Goal: Task Accomplishment & Management: Complete application form

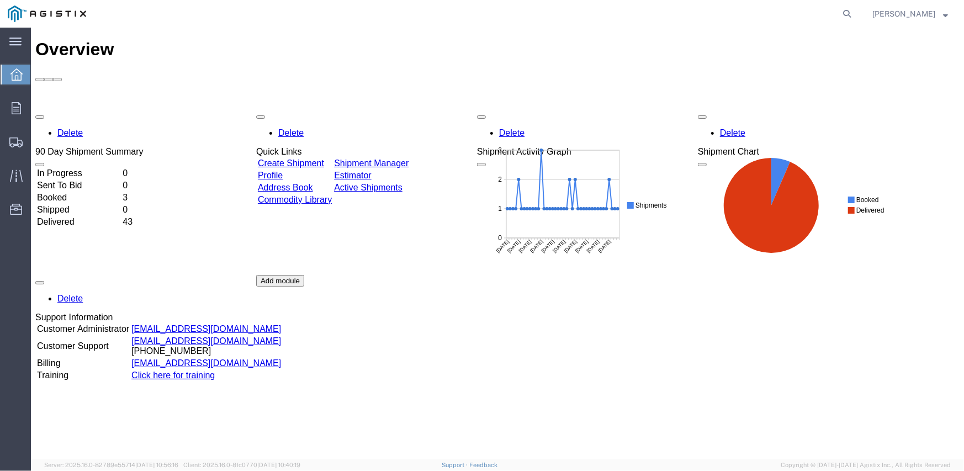
click at [324, 158] on link "Create Shipment" at bounding box center [290, 162] width 66 height 9
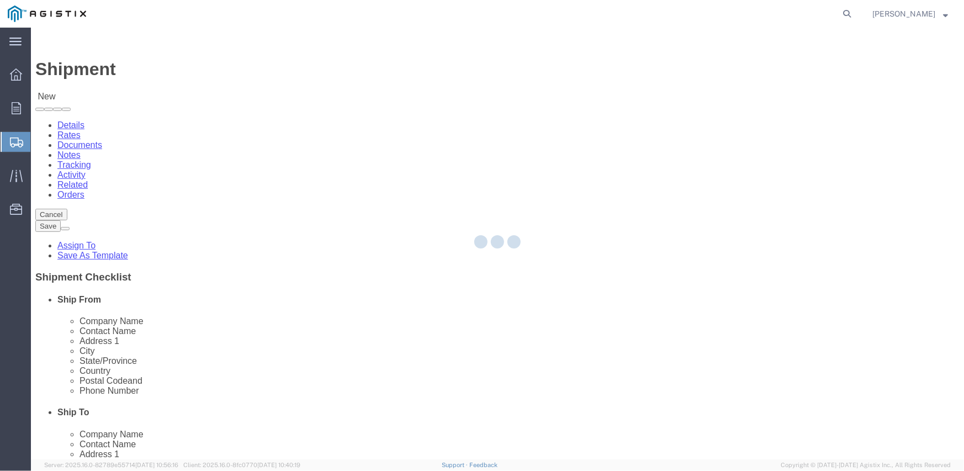
select select
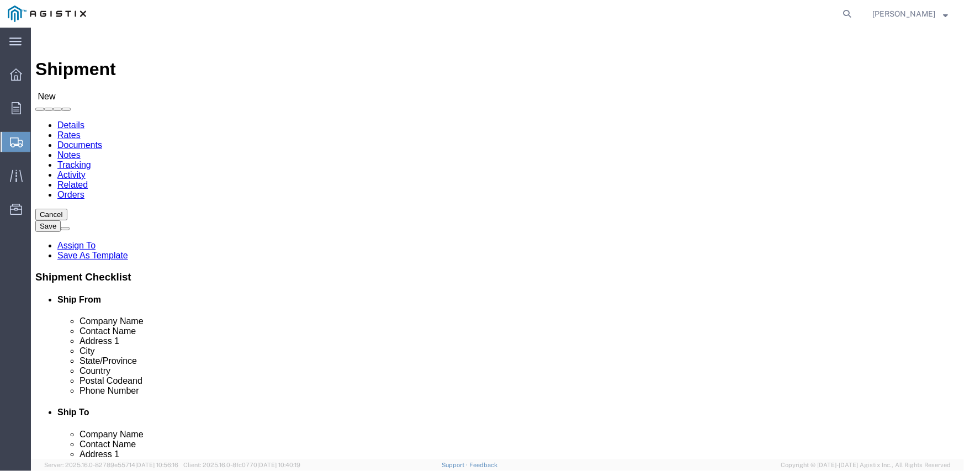
click select "Select Inertia Engineering & Machine Works Inc PG&E"
select select "9596"
click select "Select Inertia Engineering & Machine Works Inc PG&E"
select select "PURCHORD"
select select
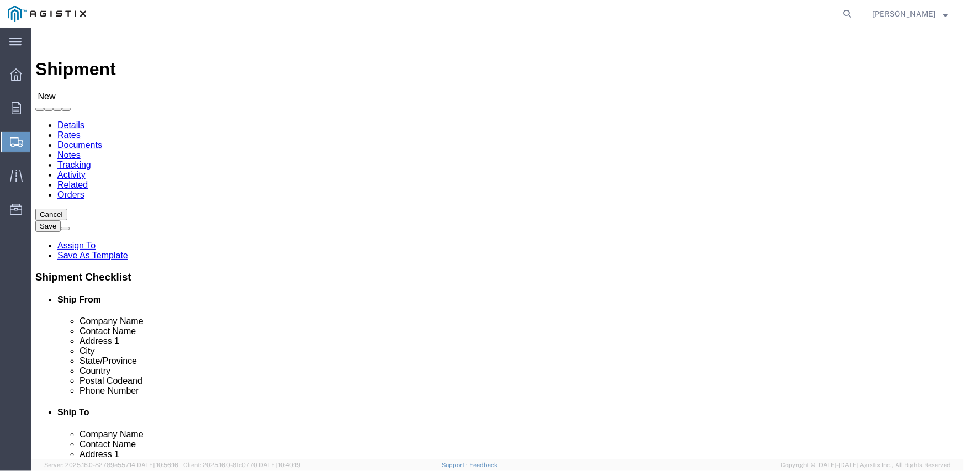
select select
click select "Select All Others [GEOGRAPHIC_DATA] [GEOGRAPHIC_DATA] [GEOGRAPHIC_DATA] [GEOGRA…"
select select "19996"
click select "Select All Others [GEOGRAPHIC_DATA] [GEOGRAPHIC_DATA] [GEOGRAPHIC_DATA] [GEOGRA…"
click span
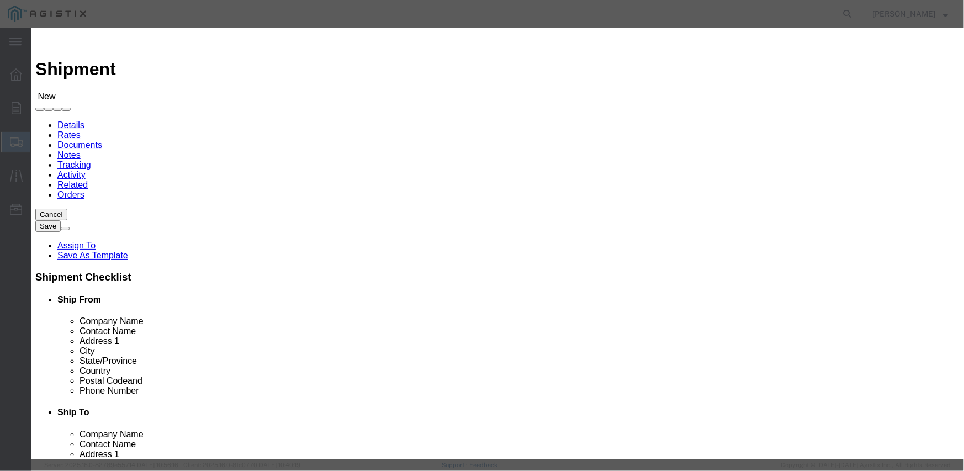
click button "Select"
select select
type input "MPS dba Inertia Engineering & Machine Works Inc"
type input "[PERSON_NAME]"
type input "[STREET_ADDRESS][PERSON_NAME]"
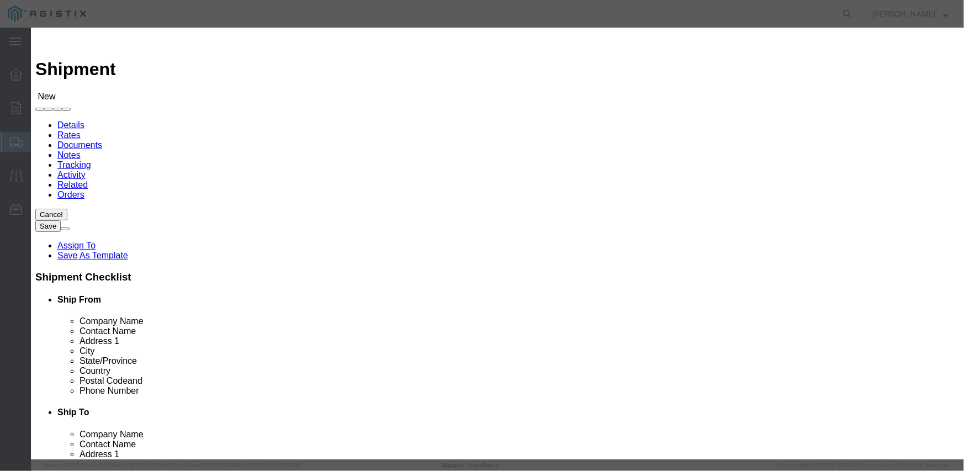
type input "Stockton"
type input "95215"
type input "[PHONE_NUMBER]"
select select "CA"
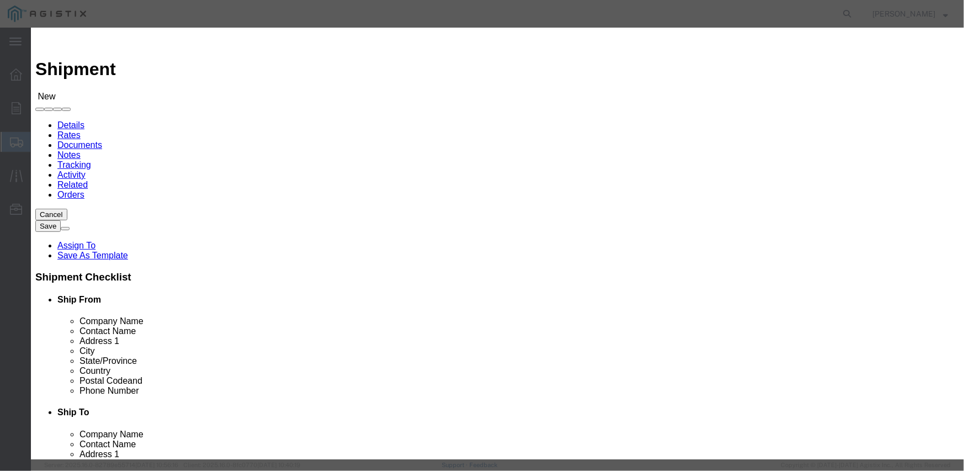
click button "Select"
select select
type input "Pacific Gas & Electric Company"
type input "Marysville Receiving"
type input "[STREET_ADDRESS]"
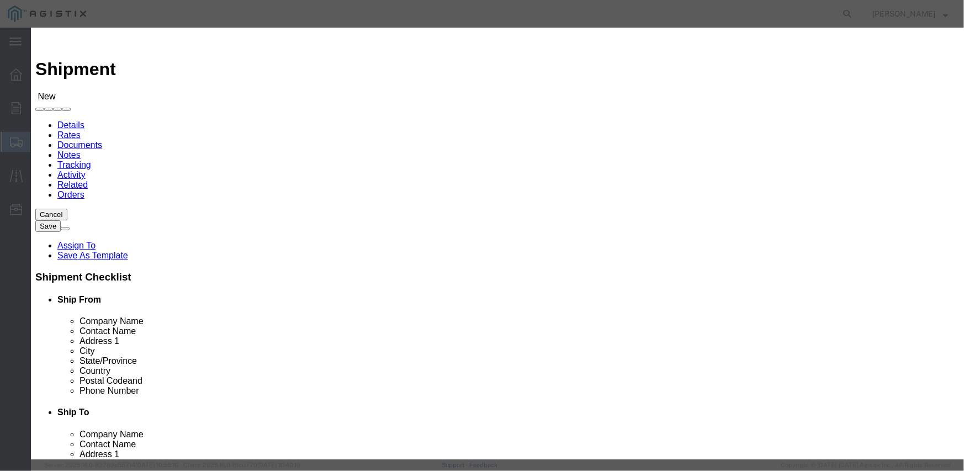
type input "MARYSVILLE RECEIVING"
type input "Wheatland"
type input "95692"
type input "[PHONE_NUMBER]"
select select "CA"
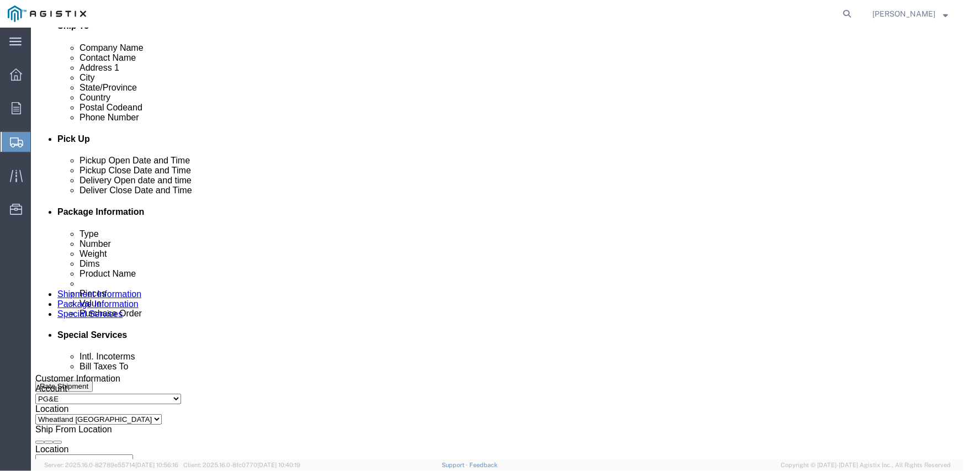
click div "[DATE] 9:00 AM"
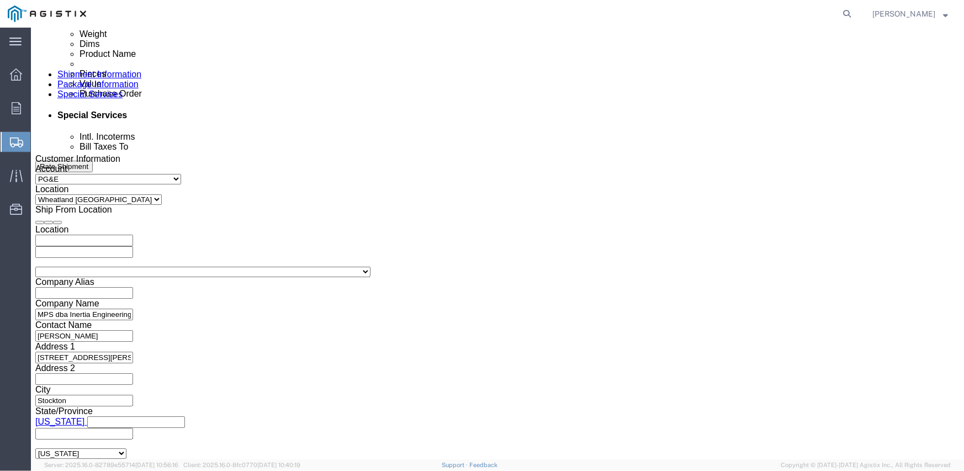
type input "2:00 PM"
click button "Apply"
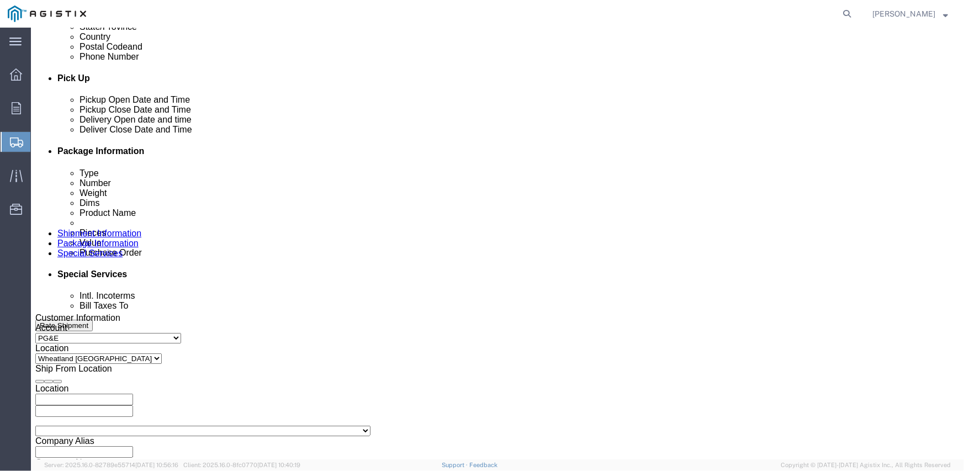
scroll to position [441, 0]
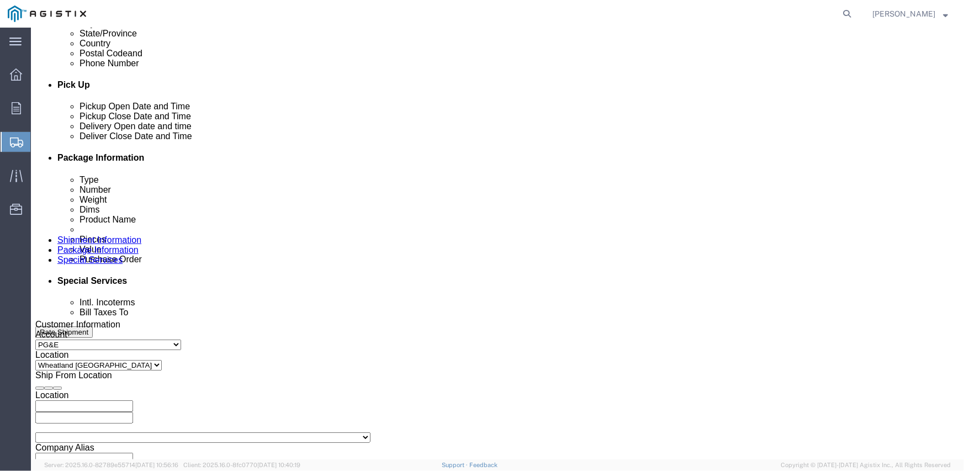
click div
click input "3:00 PM"
type input "8:00 AM"
click button "Apply"
click div
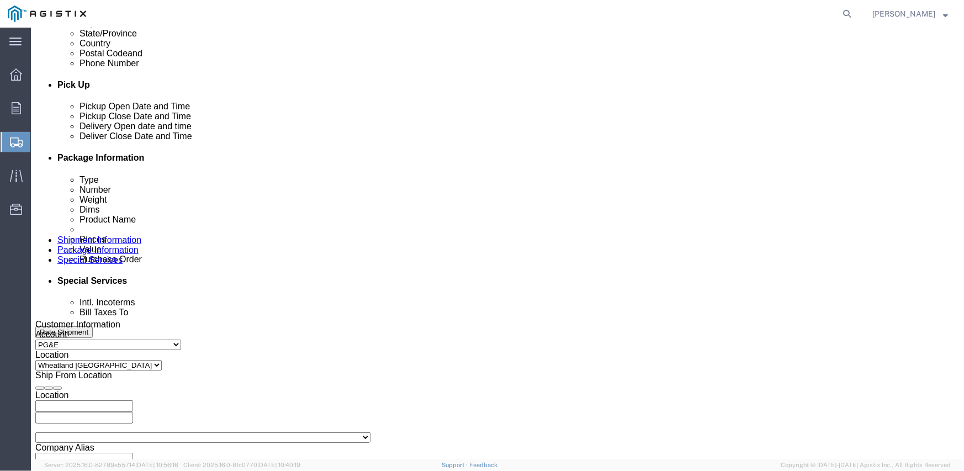
type input "3:00 PM"
click button "Apply"
click input "text"
type input "3501406610"
select select "SALEORDR"
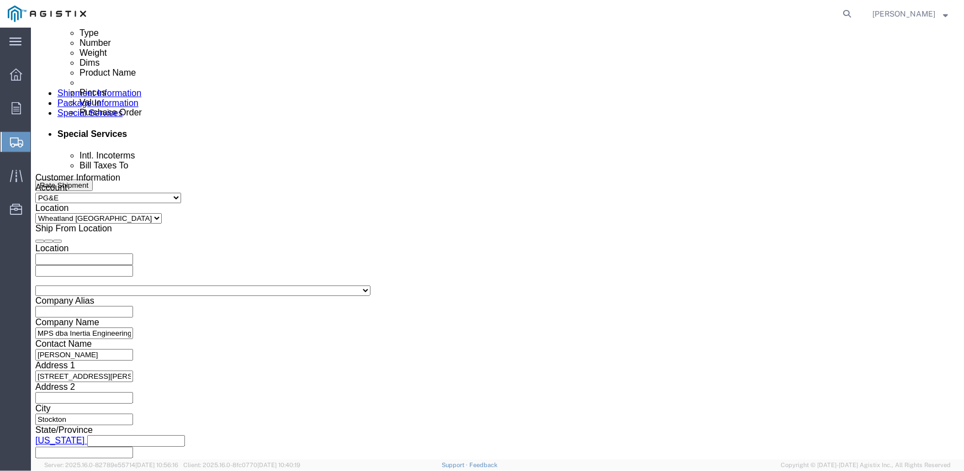
scroll to position [606, 0]
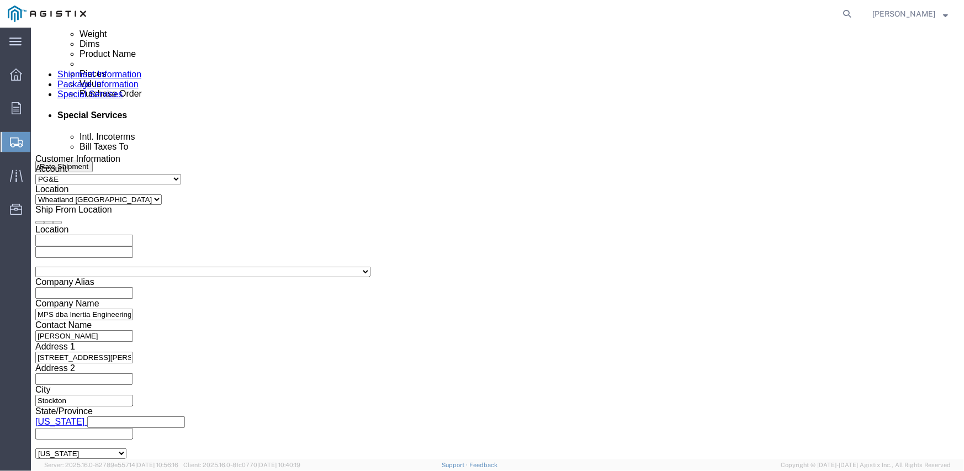
type input "292020"
click select "Select Air Less than Truckload Multi-Leg Ocean Freight Rail Small Parcel Truckl…"
select select "TL"
click select "Select Air Less than Truckload Multi-Leg Ocean Freight Rail Small Parcel Truckl…"
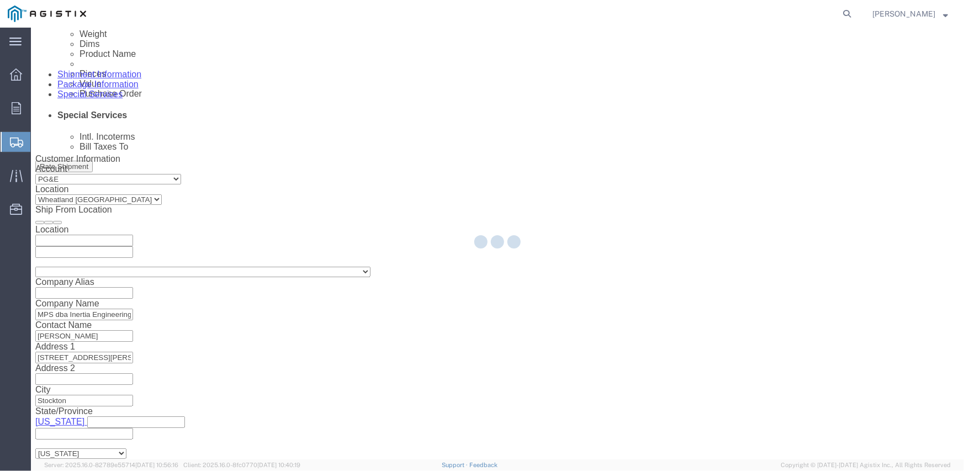
select select
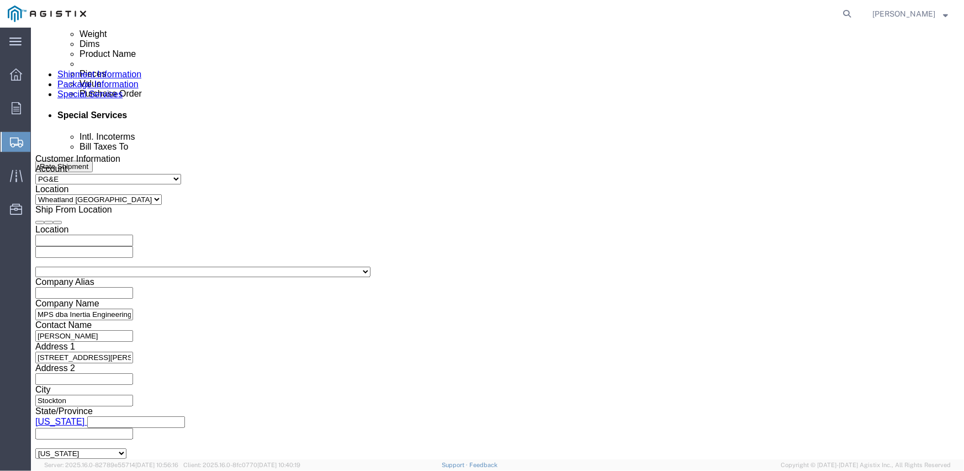
click select "Select 1-Ton (PSS) 10 Wheel 10 Yard Dump Truck 20 Yard Dump Truck Bobtail Botto…"
select select "FLBD"
click select "Select 1-Ton (PSS) 10 Wheel 10 Yard Dump Truck 20 Yard Dump Truck Bobtail Botto…"
click select "Select 35 Feet 20 Feet 28 Feet 53 Feet 40 Feet 48 Feet"
select select "53FT"
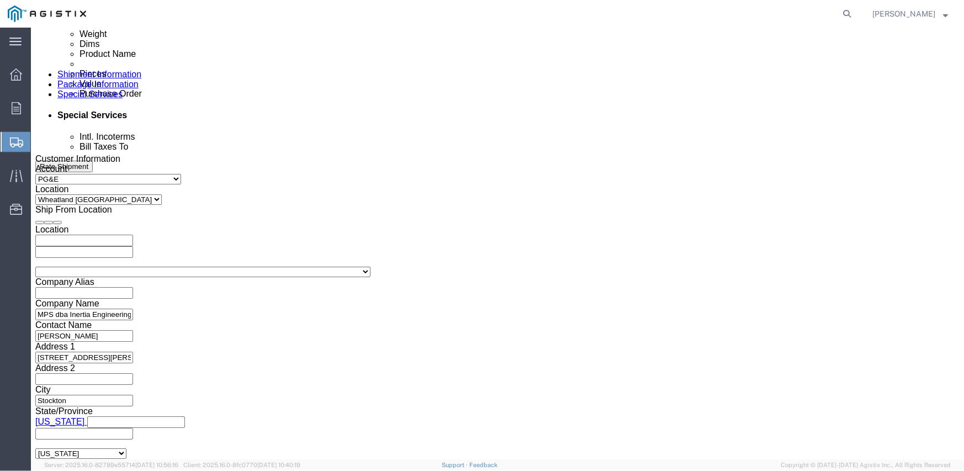
click select "Select 35 Feet 20 Feet 28 Feet 53 Feet 40 Feet 48 Feet"
click div "Previous Continue"
click button "Continue"
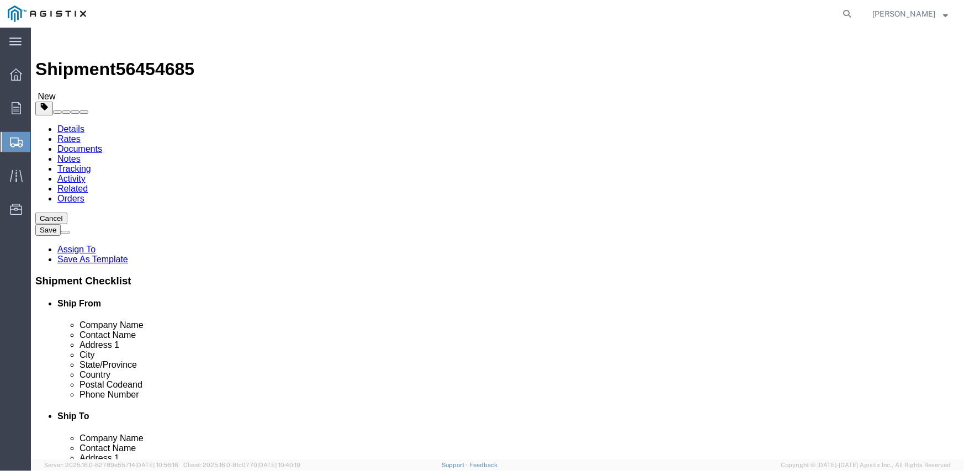
click select "Select Bulk Bundle(s) Cardboard Box(es) Carton(s) Crate(s) Drum(s) (Fiberboard)…"
select select "CRAT"
click select "Select Bulk Bundle(s) Cardboard Box(es) Carton(s) Crate(s) Drum(s) (Fiberboard)…"
type input "16"
type input "139"
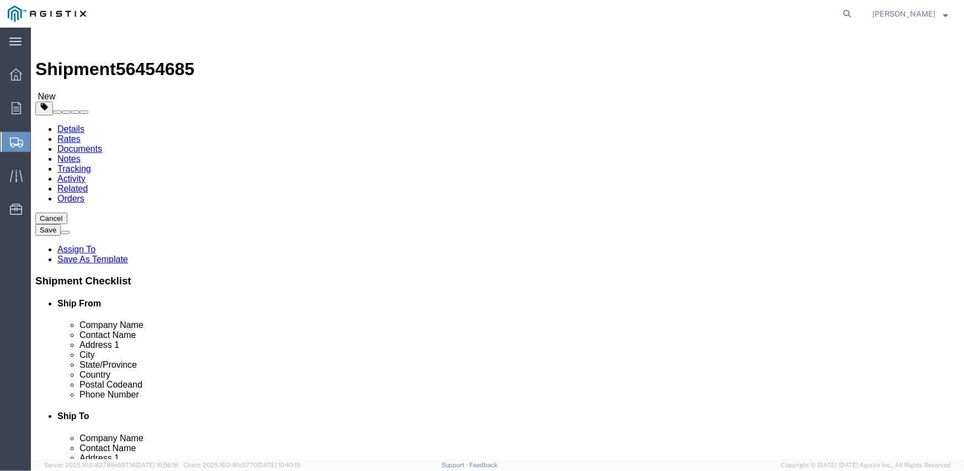
type input "47"
type input "48"
type input "12800"
click link "Add Content"
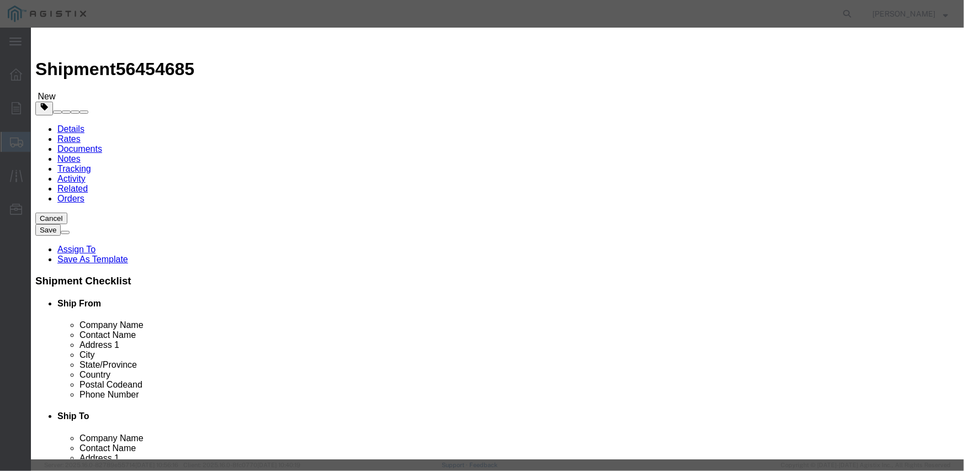
click input "text"
type input "m343960"
type input "16"
type input "79694.56"
select select "USD"
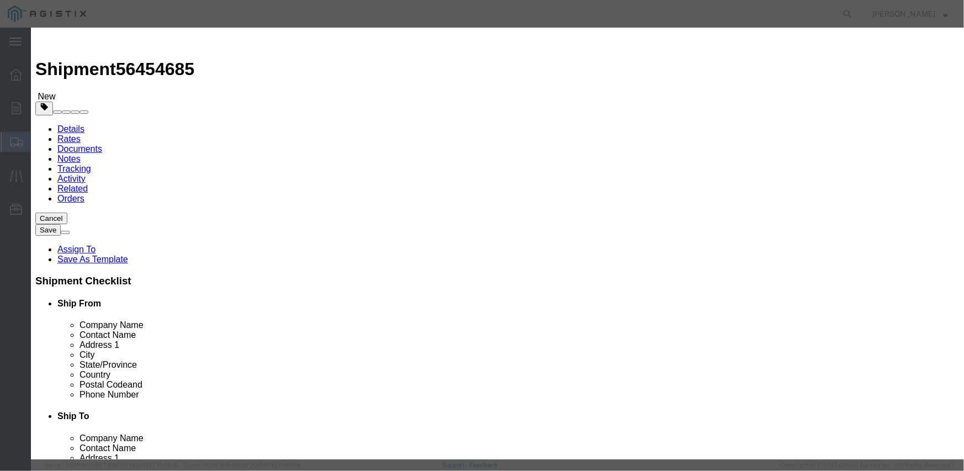
click div "Description Commodity Category Select Country Of Origin Select [GEOGRAPHIC_DATA…"
click textarea
paste textarea "L26SLSUG3J21"
type textarea "L26SLSUG3J21"
click select "Select Account Type Activity ID Airline Appointment Number ASN Batch Number Bil…"
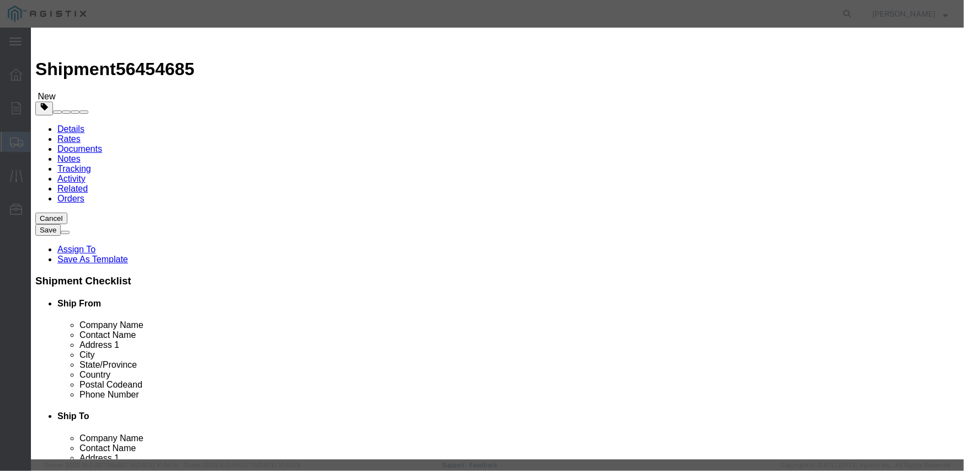
select select "PURCHORD"
click select "Select Account Type Activity ID Airline Appointment Number ASN Batch Number Bil…"
type input "3501406610"
select select "SALEORDR"
type input "292020"
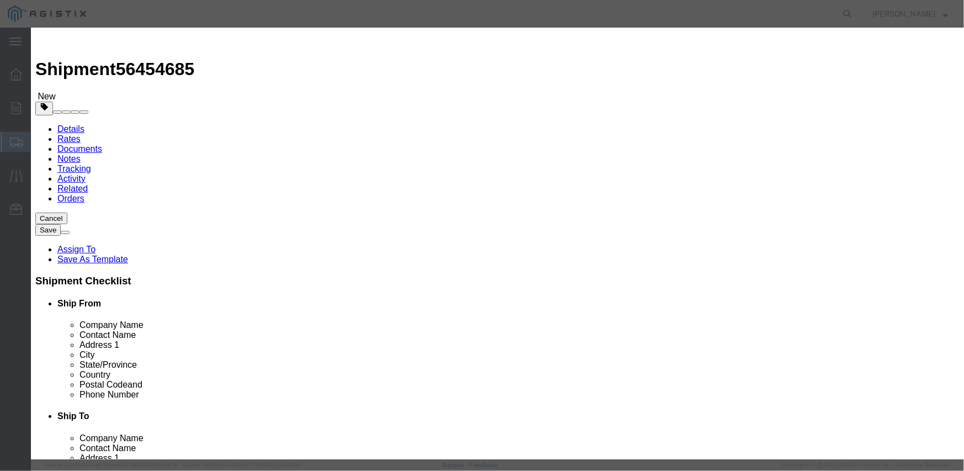
click button "Save & Close"
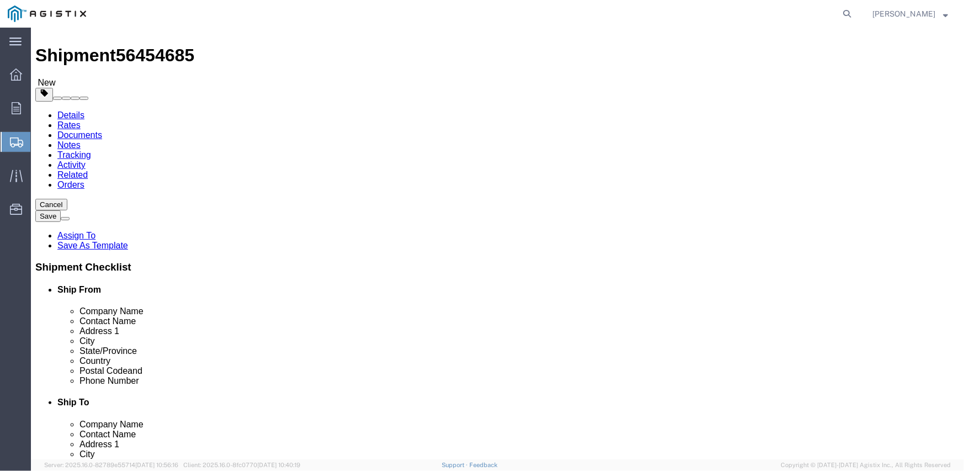
scroll to position [20, 0]
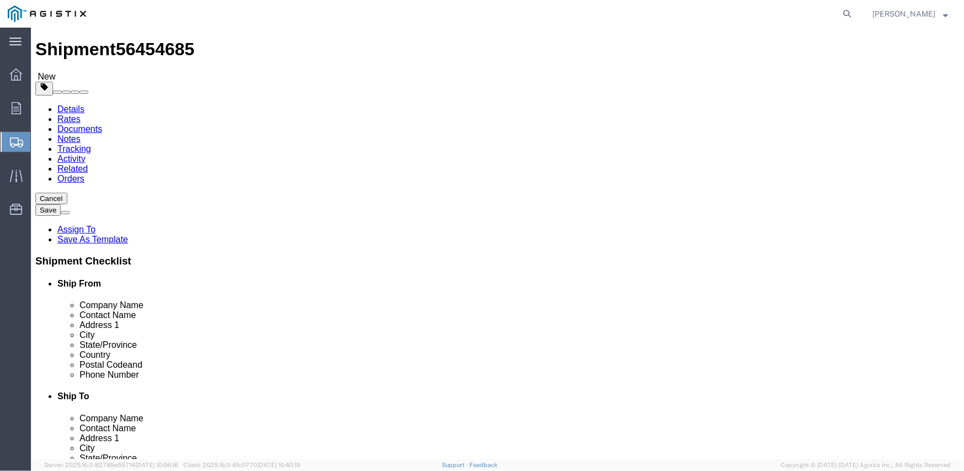
click div "Add Package"
click button "Continue"
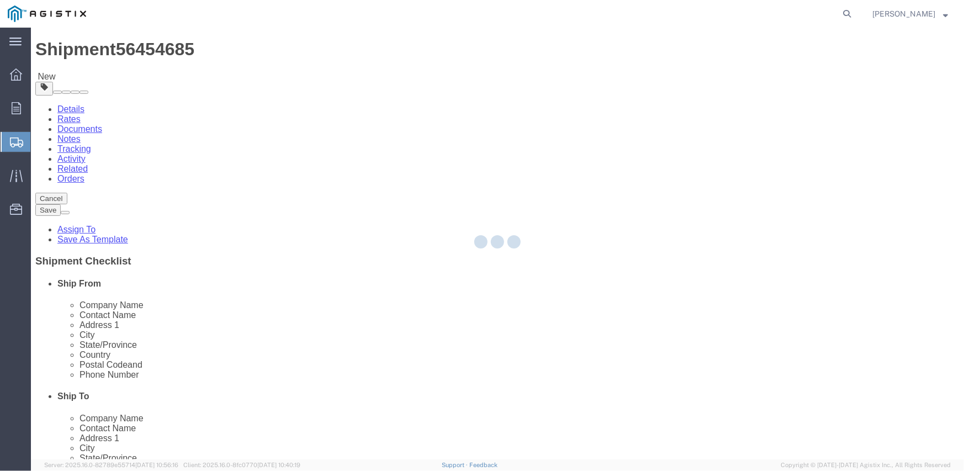
select select
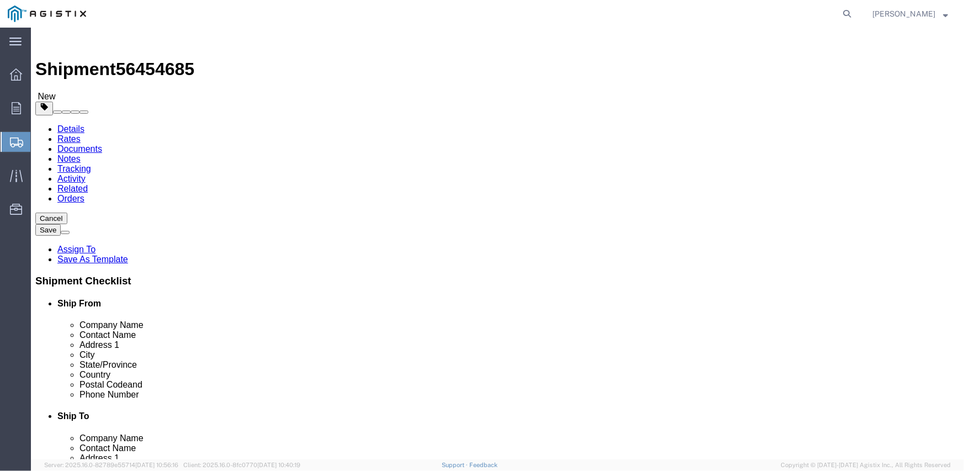
click button "Rate Shipment"
